Goal: Subscribe to service/newsletter: Subscribe to service/newsletter

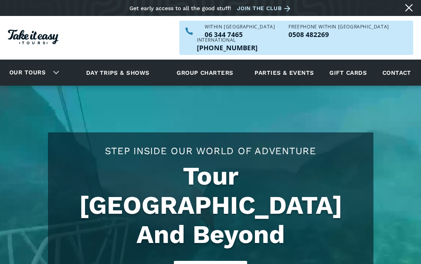
click at [399, 63] on link "Contact" at bounding box center [397, 72] width 37 height 21
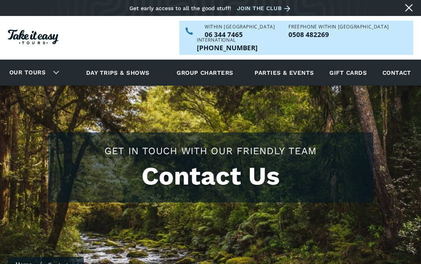
click at [265, 8] on link "Join the club" at bounding box center [265, 9] width 56 height 10
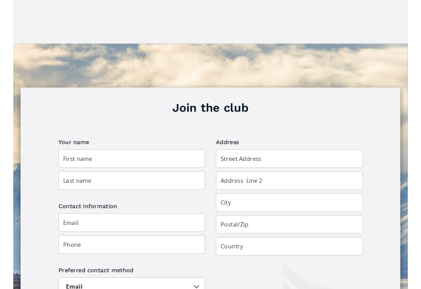
scroll to position [441, 0]
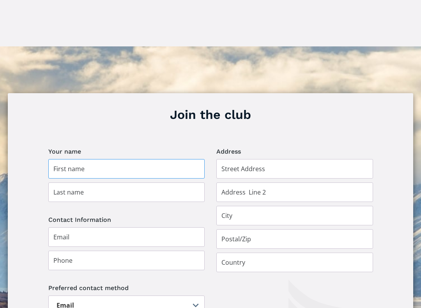
click at [77, 159] on input "Join the club" at bounding box center [126, 168] width 157 height 19
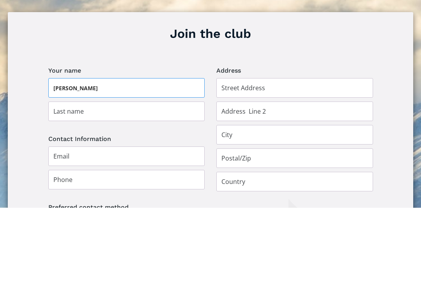
type input "Brenda"
click at [78, 182] on input "Join the club" at bounding box center [126, 191] width 157 height 19
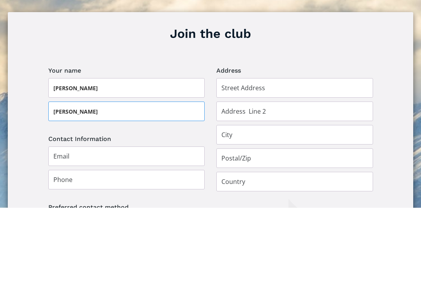
type input "Dunn"
click at [243, 159] on input "Join the club" at bounding box center [294, 168] width 157 height 19
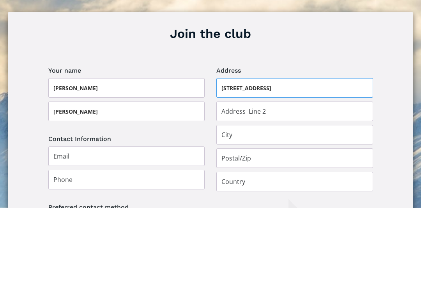
type input "18/57 Weiti Road"
click at [232, 182] on input "Join the club" at bounding box center [294, 191] width 157 height 19
type input "Orewa"
click at [236, 206] on input "Join the club" at bounding box center [294, 215] width 157 height 19
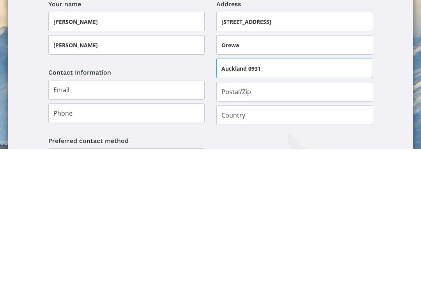
scroll to position [452, 0]
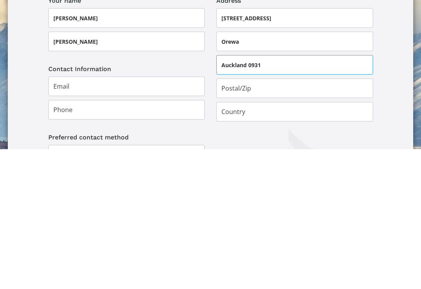
type input "Auckland 0931"
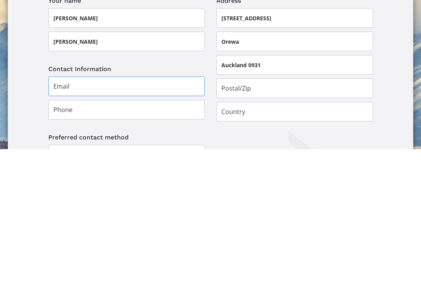
click at [78, 216] on input "Join the club" at bounding box center [126, 225] width 157 height 19
type input "brnddunn4@gmail.com"
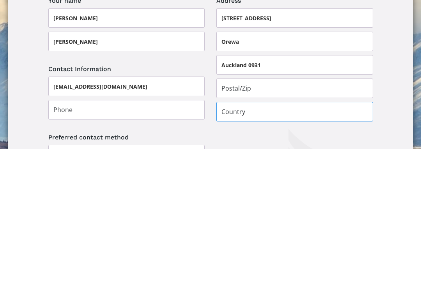
click at [241, 241] on input "Join the club" at bounding box center [294, 250] width 157 height 19
type input "[GEOGRAPHIC_DATA]"
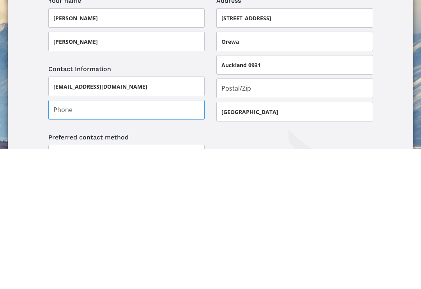
click at [70, 239] on input "Join the club" at bounding box center [126, 248] width 157 height 19
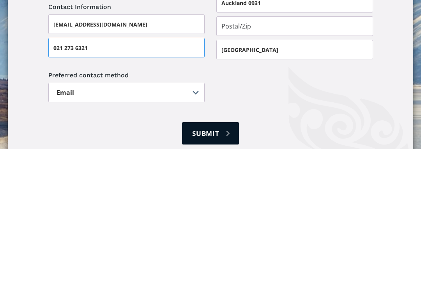
scroll to position [519, 0]
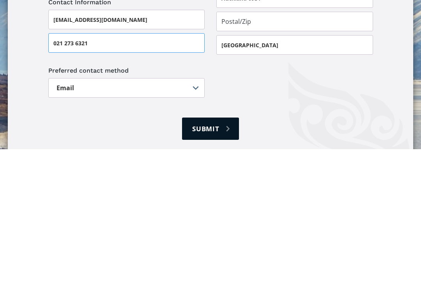
type input "021 273 6321"
click at [199, 218] on select "Email Post" at bounding box center [126, 227] width 157 height 19
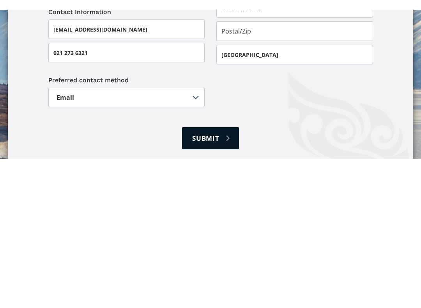
scroll to position [659, 0]
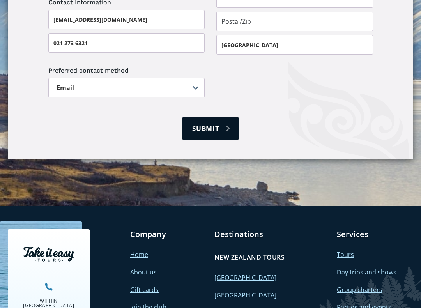
click at [215, 117] on input "Submit" at bounding box center [210, 128] width 57 height 22
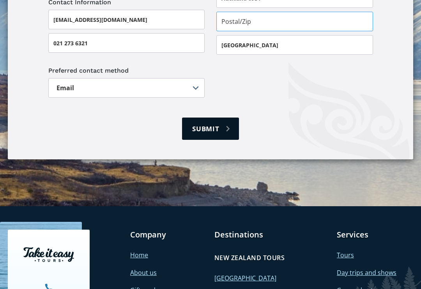
click at [222, 117] on input "Submit" at bounding box center [210, 128] width 57 height 22
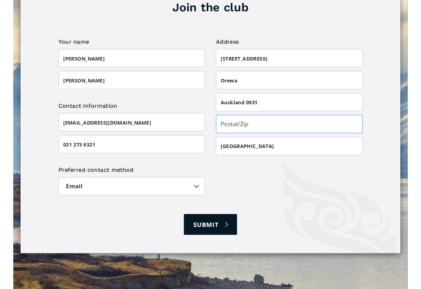
scroll to position [547, 0]
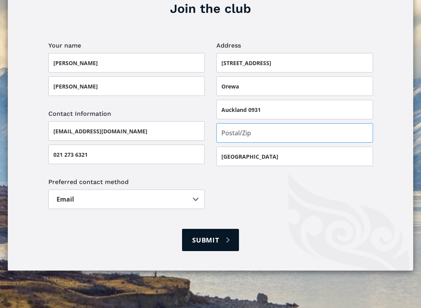
click at [235, 123] on input "Join the club" at bounding box center [294, 132] width 157 height 19
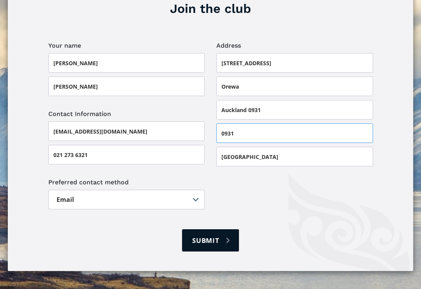
type input "0931"
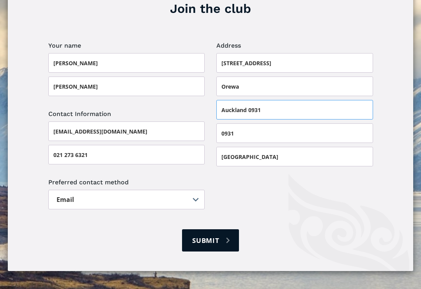
click at [272, 100] on input "Auckland 0931" at bounding box center [294, 109] width 157 height 19
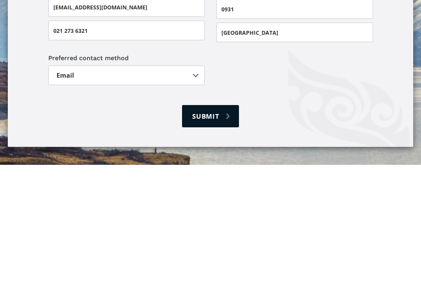
type input "Auckland"
click at [218, 229] on input "Submit" at bounding box center [210, 240] width 57 height 22
type input "Please wait..."
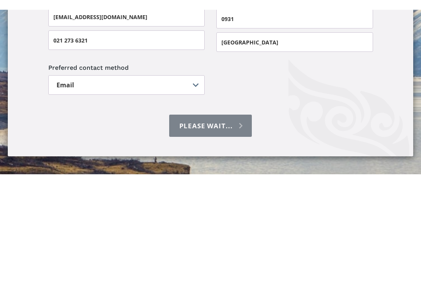
scroll to position [671, 0]
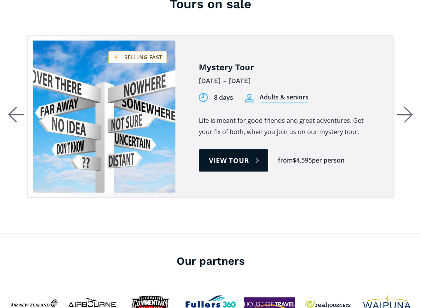
scroll to position [368, 0]
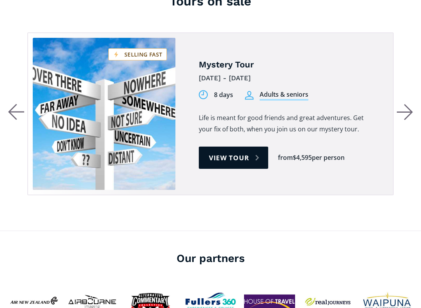
click at [405, 104] on icon "button" at bounding box center [405, 112] width 16 height 17
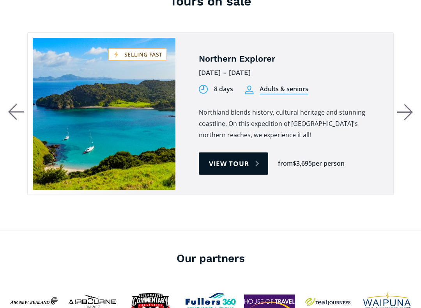
click at [411, 105] on icon "button" at bounding box center [409, 112] width 8 height 15
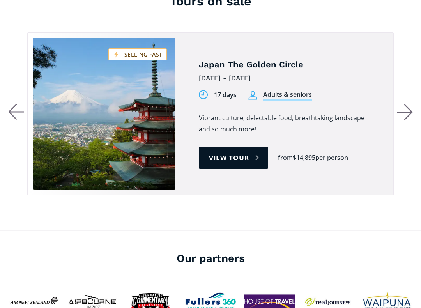
click at [406, 104] on icon "button" at bounding box center [405, 112] width 16 height 17
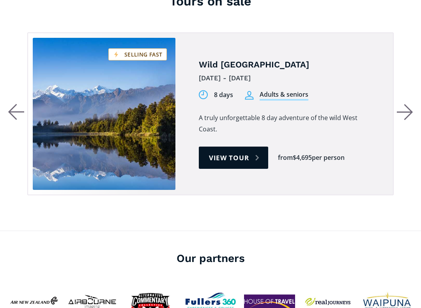
click at [411, 105] on icon "button" at bounding box center [409, 112] width 8 height 15
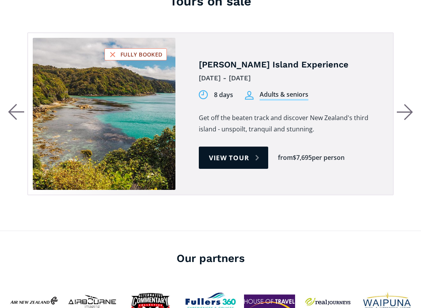
click at [407, 112] on icon "button" at bounding box center [404, 112] width 15 height 0
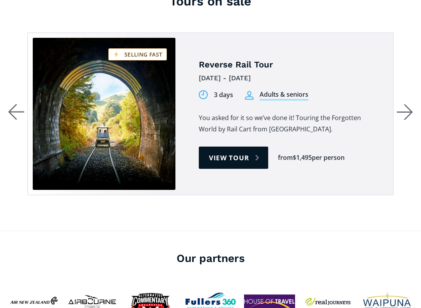
click at [406, 104] on icon "button" at bounding box center [405, 112] width 16 height 17
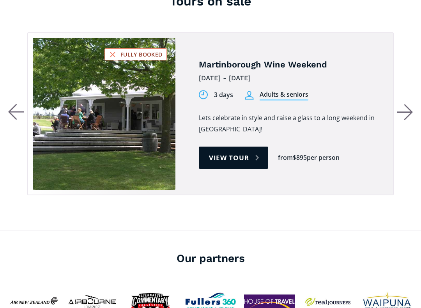
click at [406, 104] on icon "button" at bounding box center [405, 112] width 16 height 17
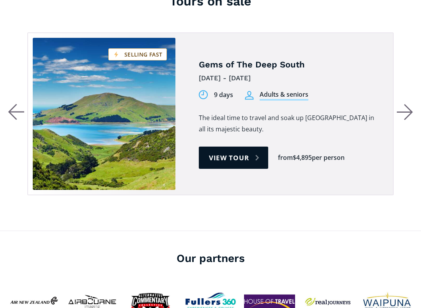
click at [407, 104] on icon "button" at bounding box center [405, 112] width 16 height 17
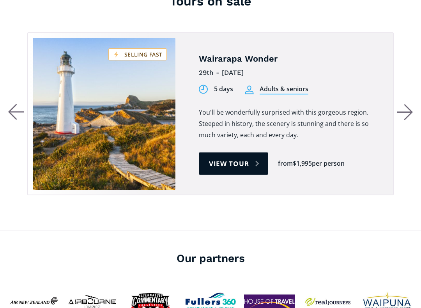
click at [408, 104] on icon "button" at bounding box center [405, 112] width 16 height 17
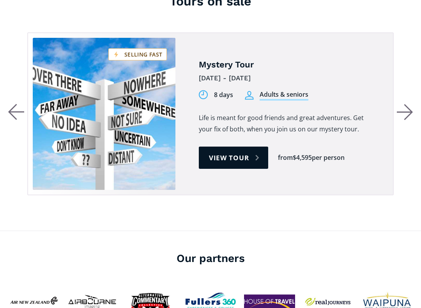
click at [404, 104] on icon "button" at bounding box center [405, 112] width 16 height 17
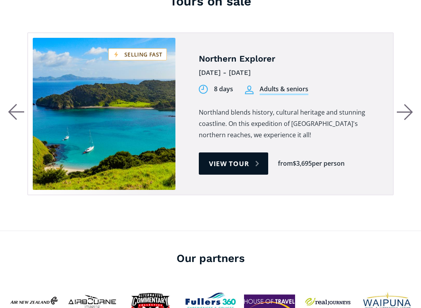
click at [406, 104] on icon "button" at bounding box center [405, 112] width 16 height 17
